Goal: Check status: Check status

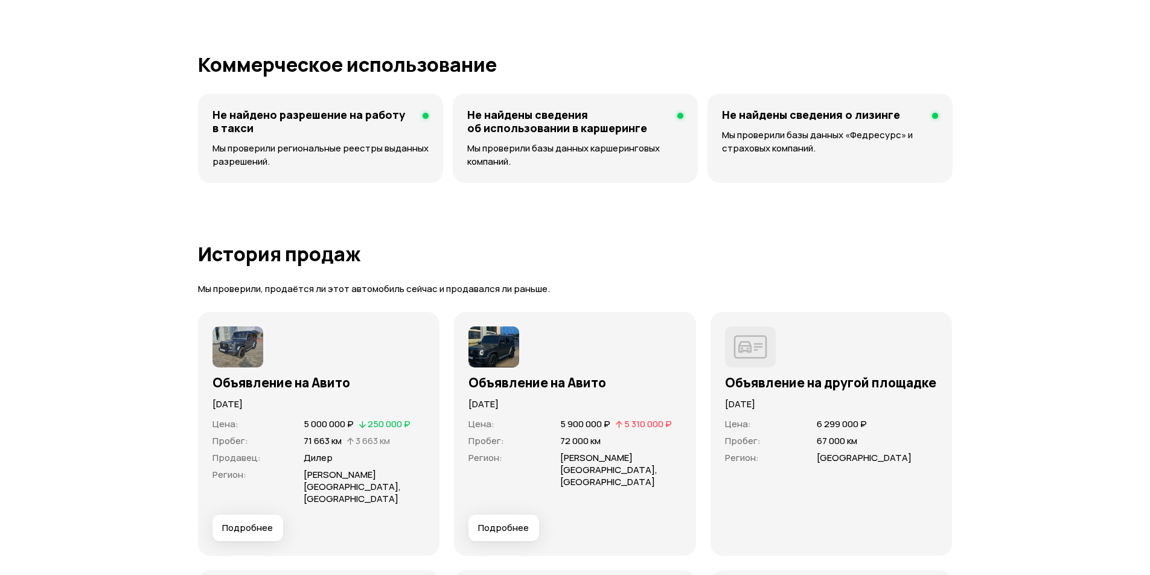
scroll to position [3259, 0]
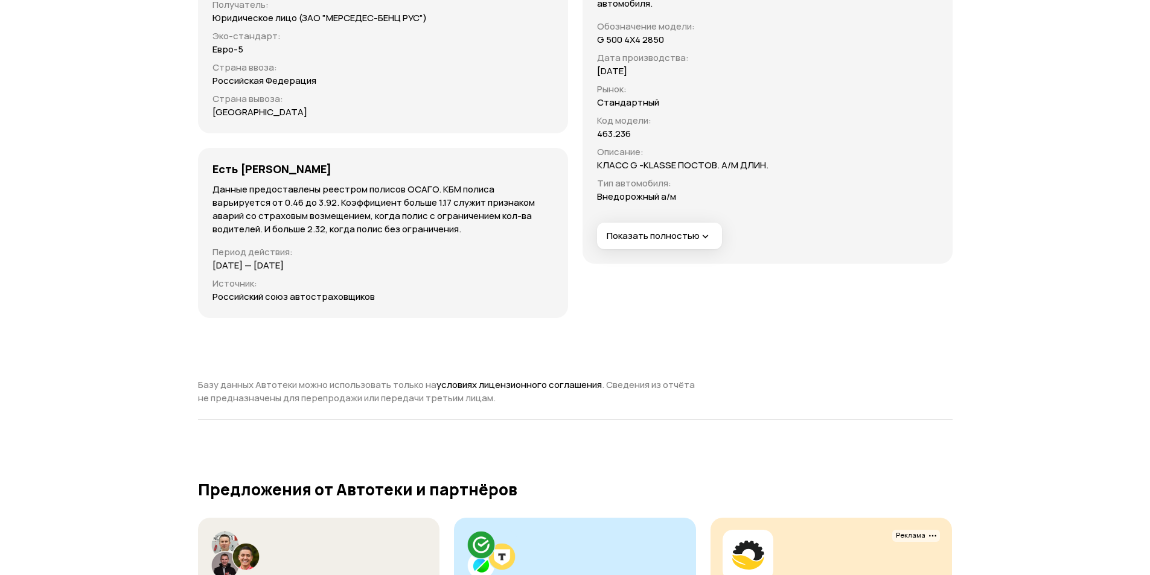
scroll to position [4406, 0]
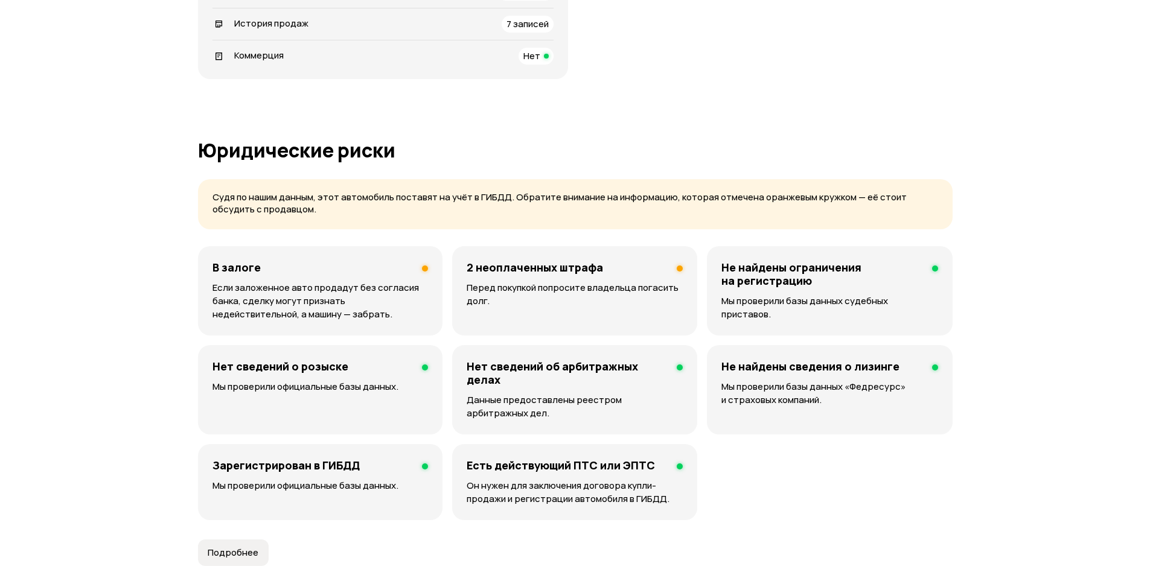
scroll to position [95, 0]
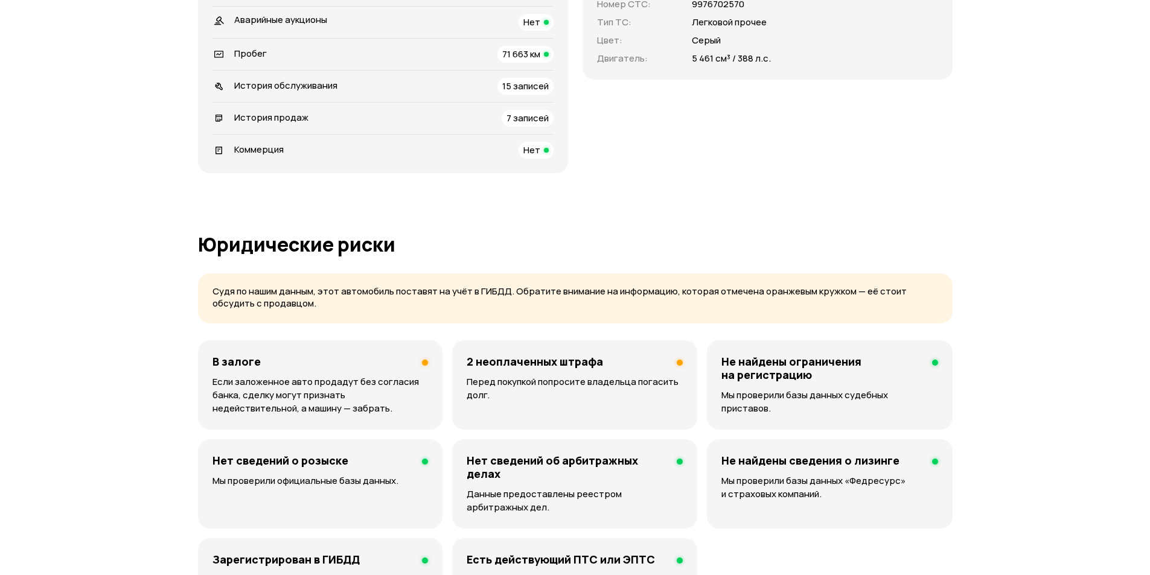
scroll to position [241, 0]
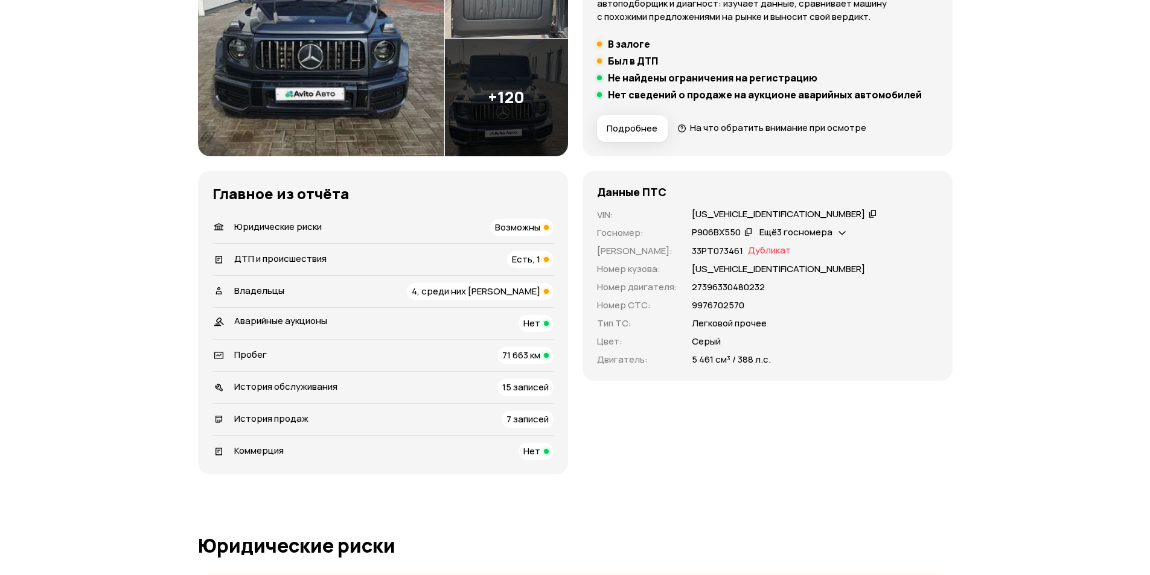
click at [534, 80] on img at bounding box center [506, 98] width 123 height 118
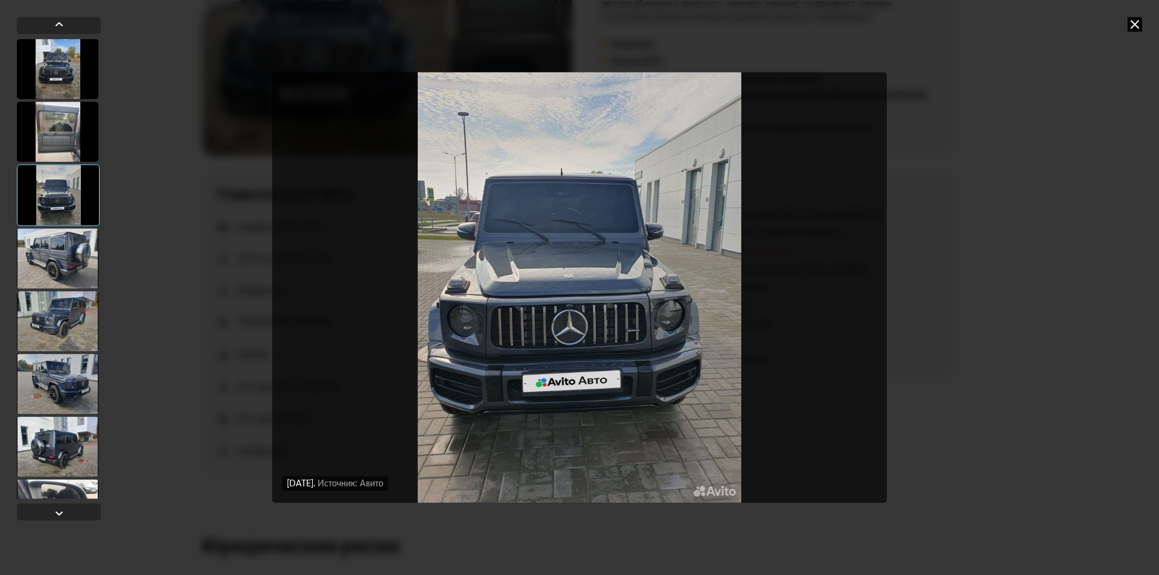
click at [46, 309] on div at bounding box center [57, 321] width 81 height 60
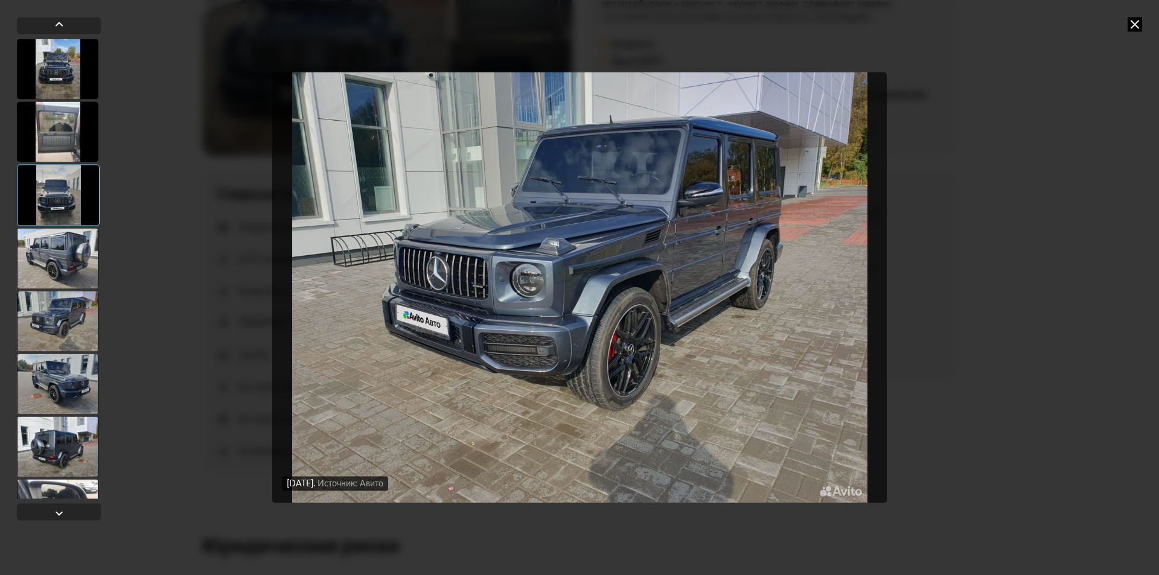
click at [75, 404] on div at bounding box center [57, 384] width 81 height 60
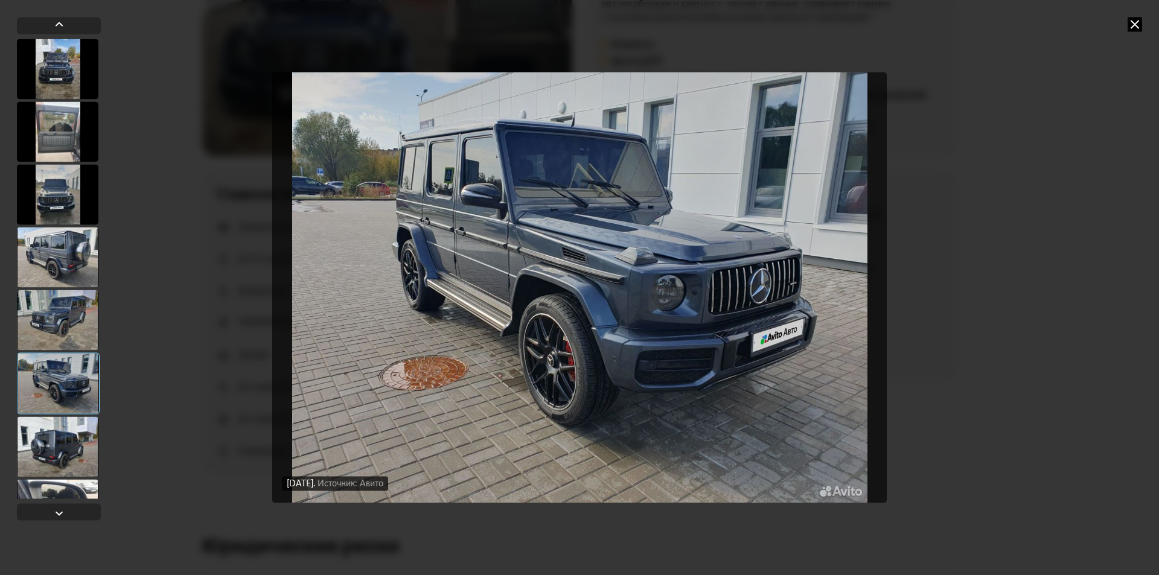
click at [81, 454] on div at bounding box center [57, 446] width 81 height 60
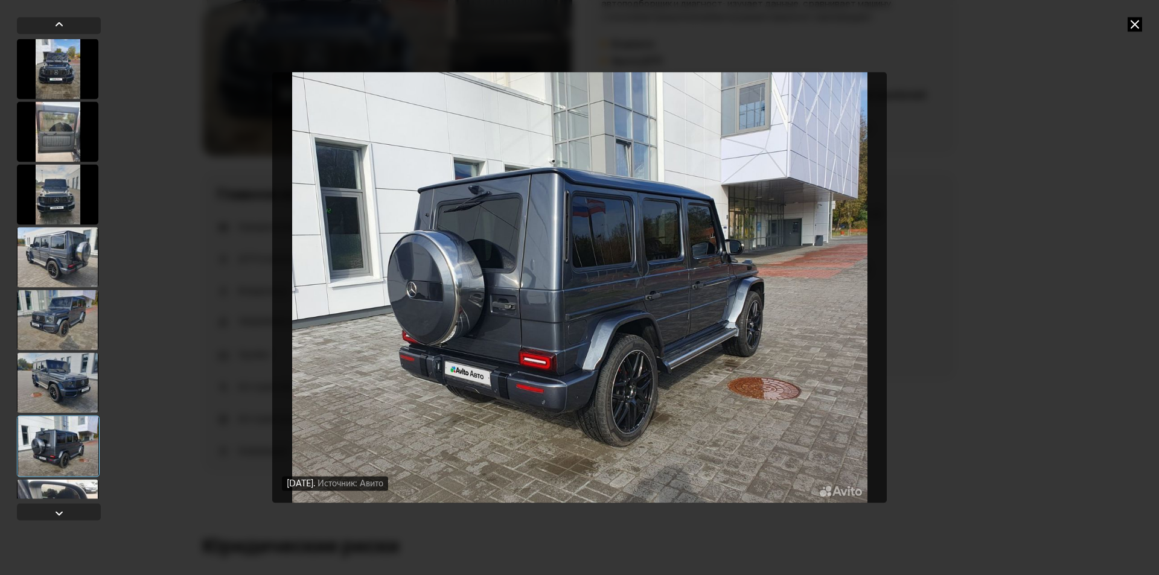
click at [977, 70] on div "[DATE] Источник: Авито [DATE] Источник: Авито [DATE] Источник: Авито [DATE] Ист…" at bounding box center [579, 287] width 1159 height 575
click at [1154, 14] on div "[DATE] Источник: Авито [DATE] Источник: Авито [DATE] Источник: Авито [DATE] Ист…" at bounding box center [579, 287] width 1159 height 575
click at [1135, 22] on icon at bounding box center [1134, 24] width 14 height 14
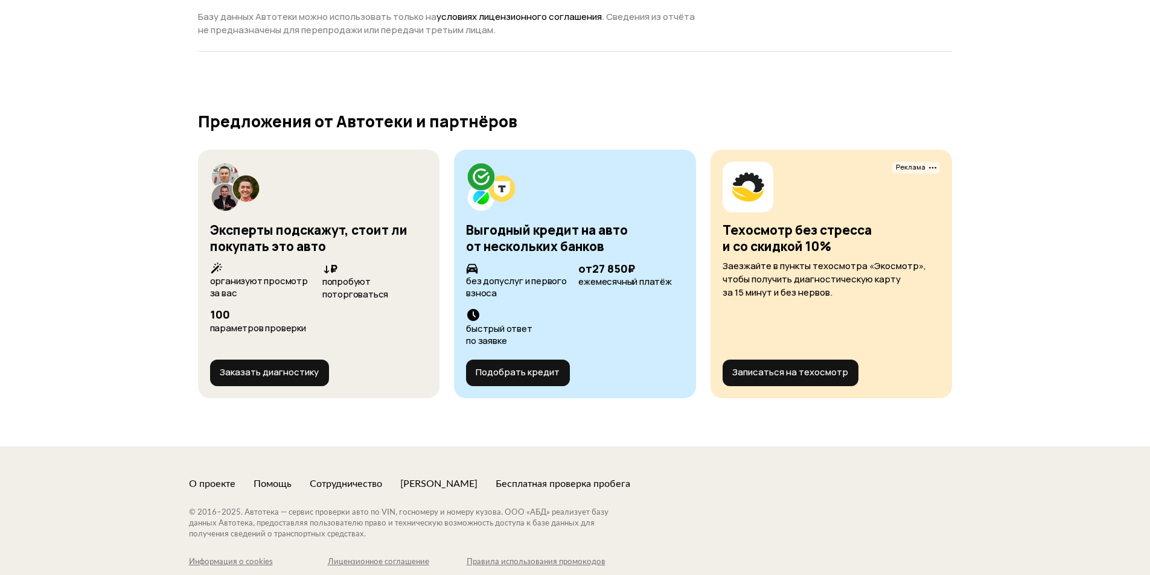
scroll to position [4837, 0]
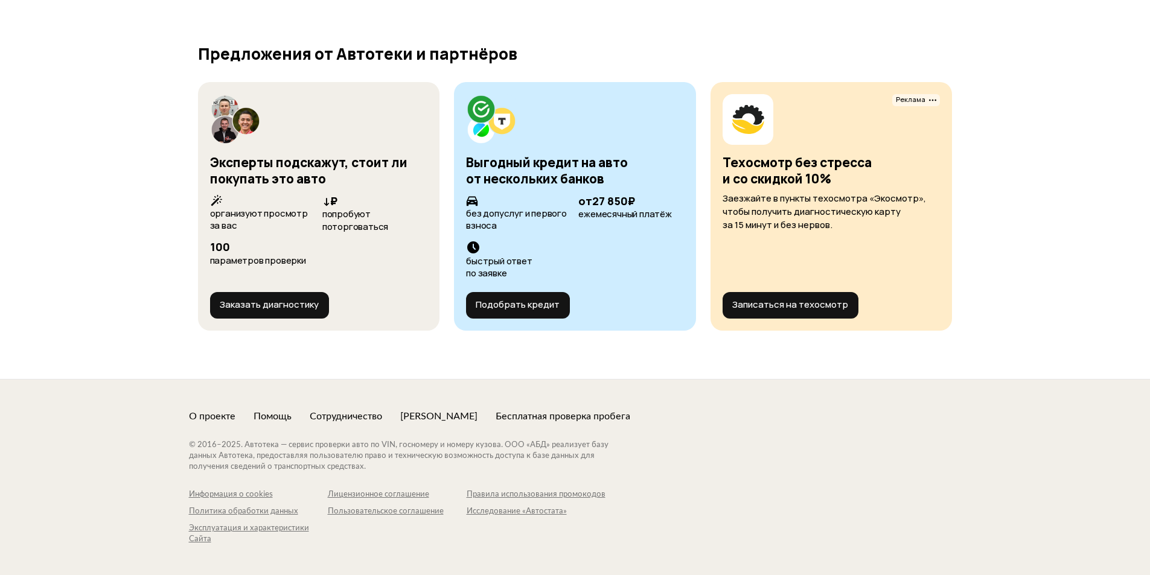
click at [591, 410] on div "Бесплатная проверка пробега" at bounding box center [562, 416] width 135 height 13
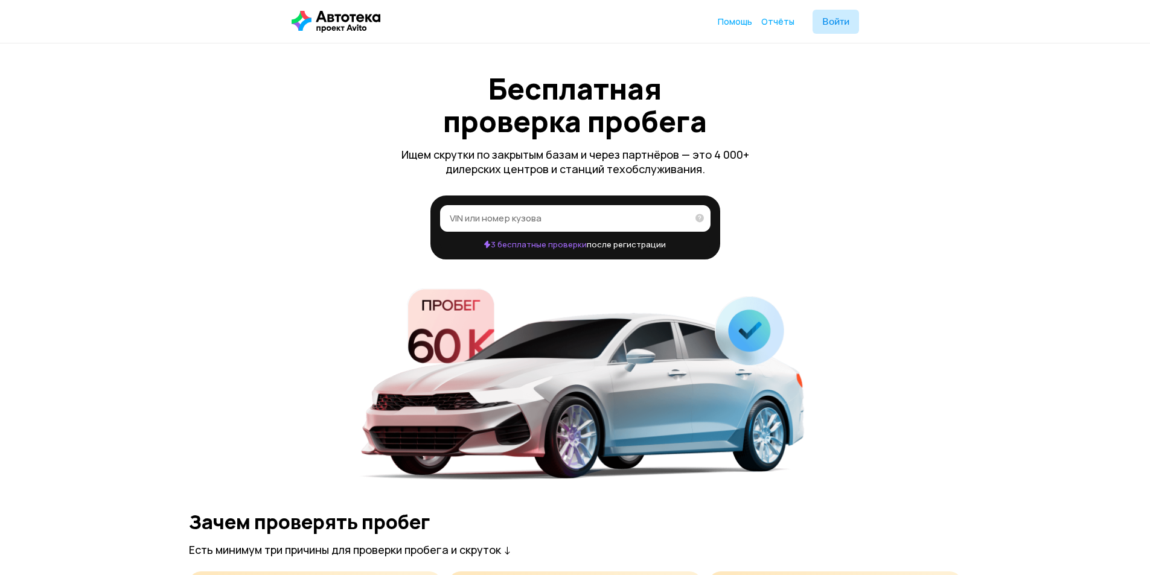
click at [537, 221] on input "VIN или номер кузова" at bounding box center [569, 218] width 238 height 12
click at [290, 253] on div "VIN или номер кузова     3 бесплатные проверки после регистрации" at bounding box center [575, 228] width 772 height 64
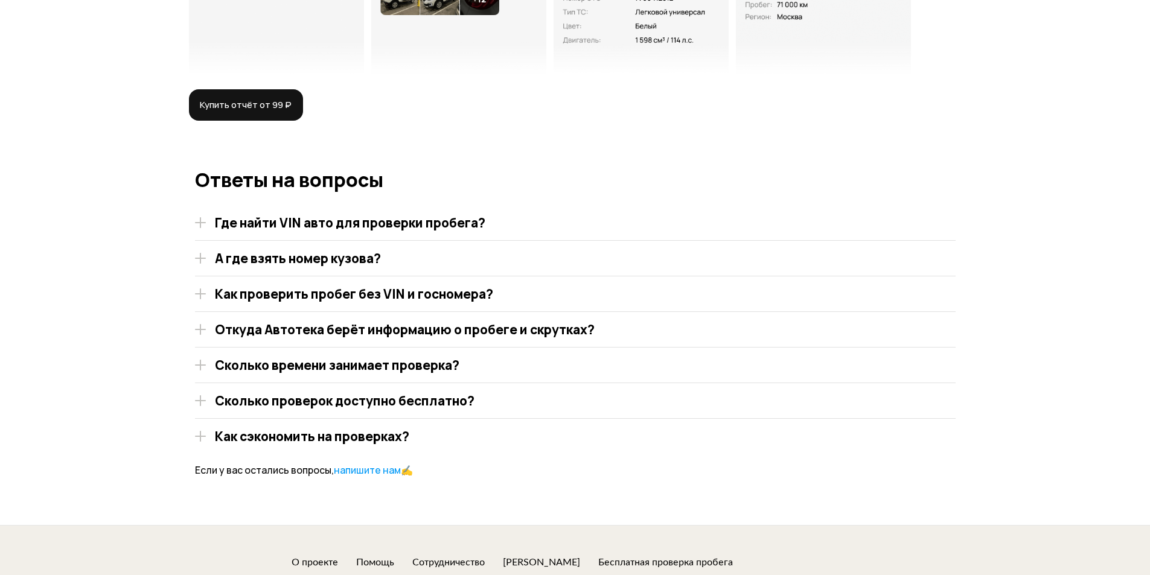
scroll to position [2562, 0]
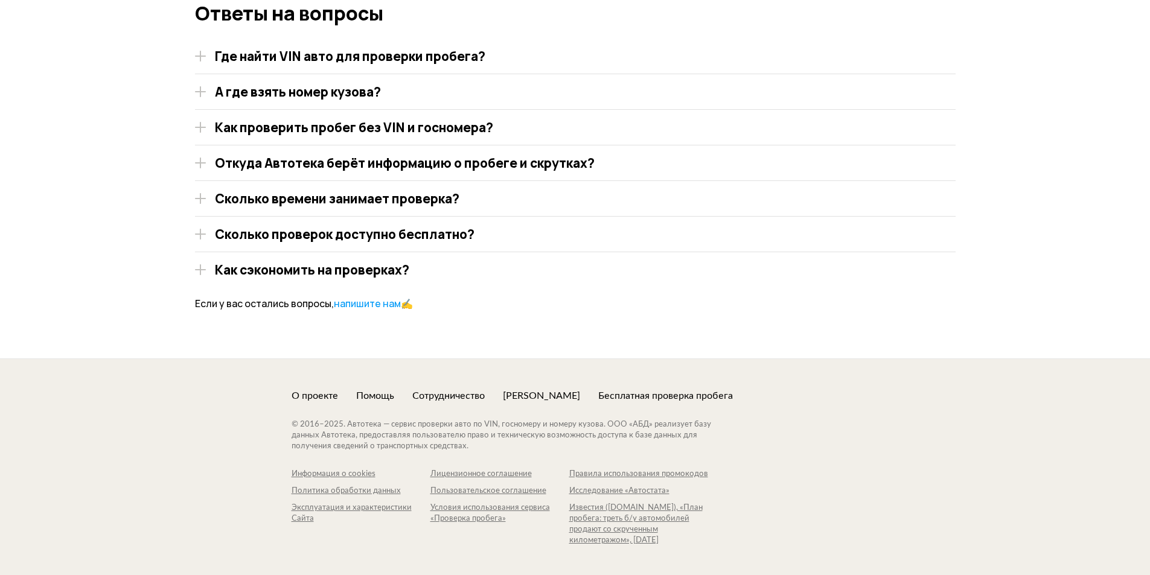
click at [241, 11] on h2 "Ответы на вопросы" at bounding box center [575, 13] width 760 height 22
